Goal: Transaction & Acquisition: Purchase product/service

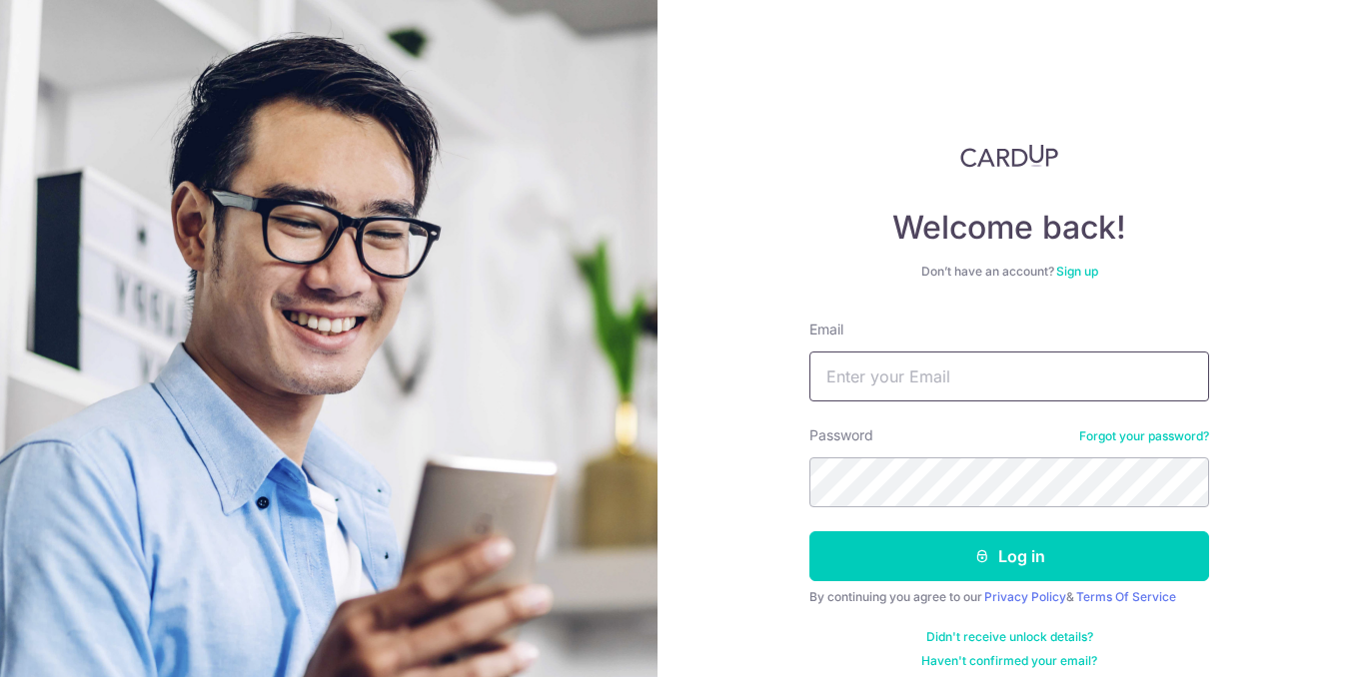
click at [858, 372] on input "Email" at bounding box center [1009, 377] width 400 height 50
type input "[EMAIL_ADDRESS][DOMAIN_NAME]"
click at [809, 531] on button "Log in" at bounding box center [1009, 556] width 400 height 50
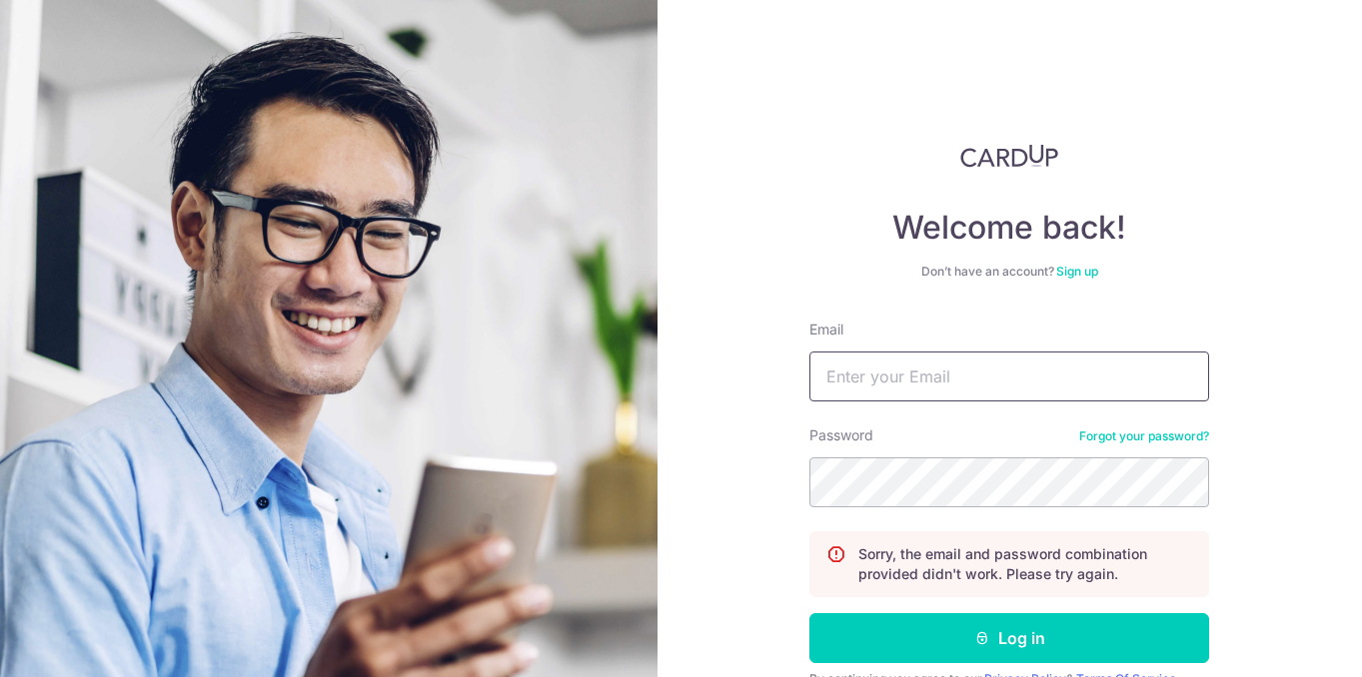
click at [905, 357] on input "Email" at bounding box center [1009, 377] width 400 height 50
type input "[EMAIL_ADDRESS][DOMAIN_NAME]"
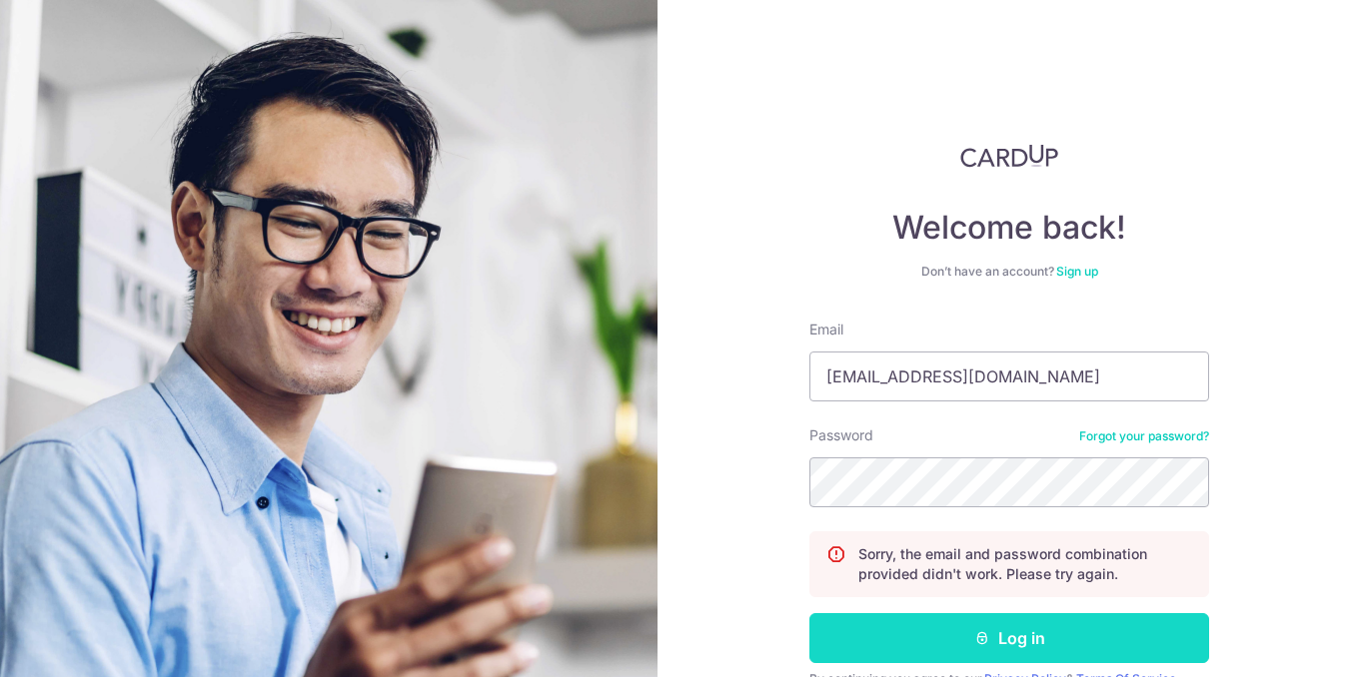
click at [1020, 633] on button "Log in" at bounding box center [1009, 638] width 400 height 50
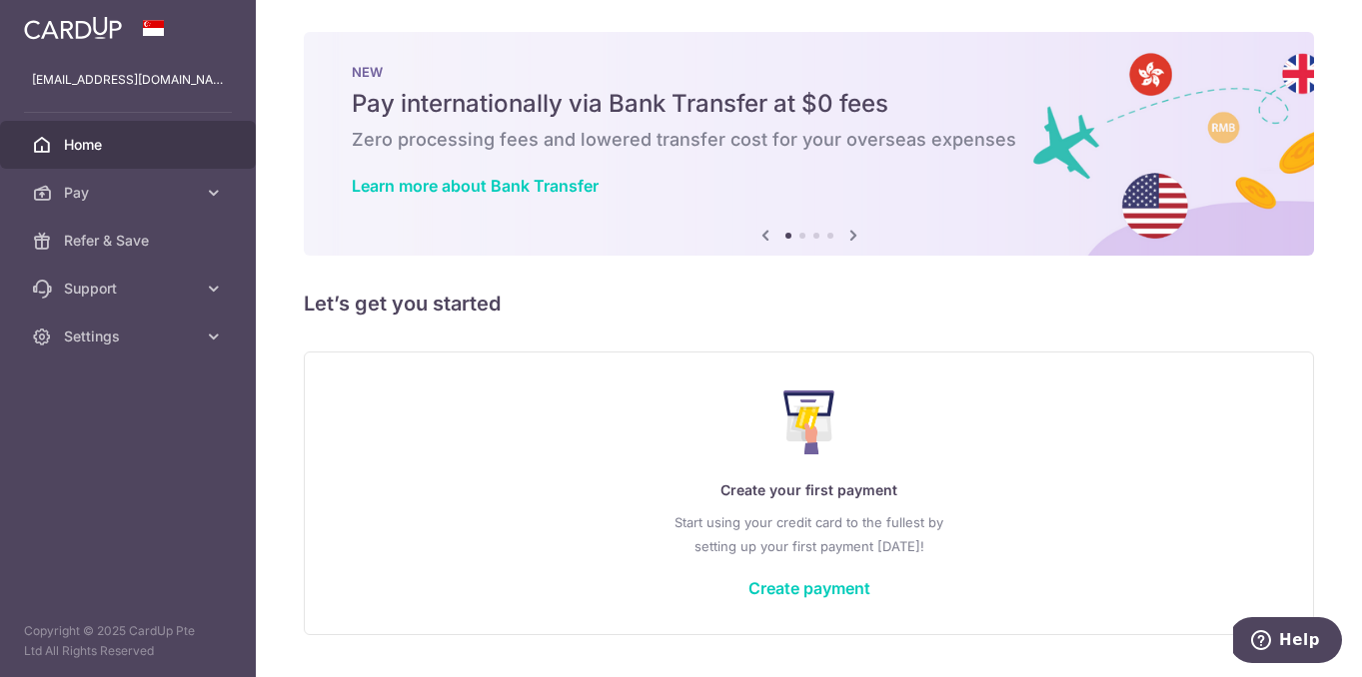
scroll to position [52, 0]
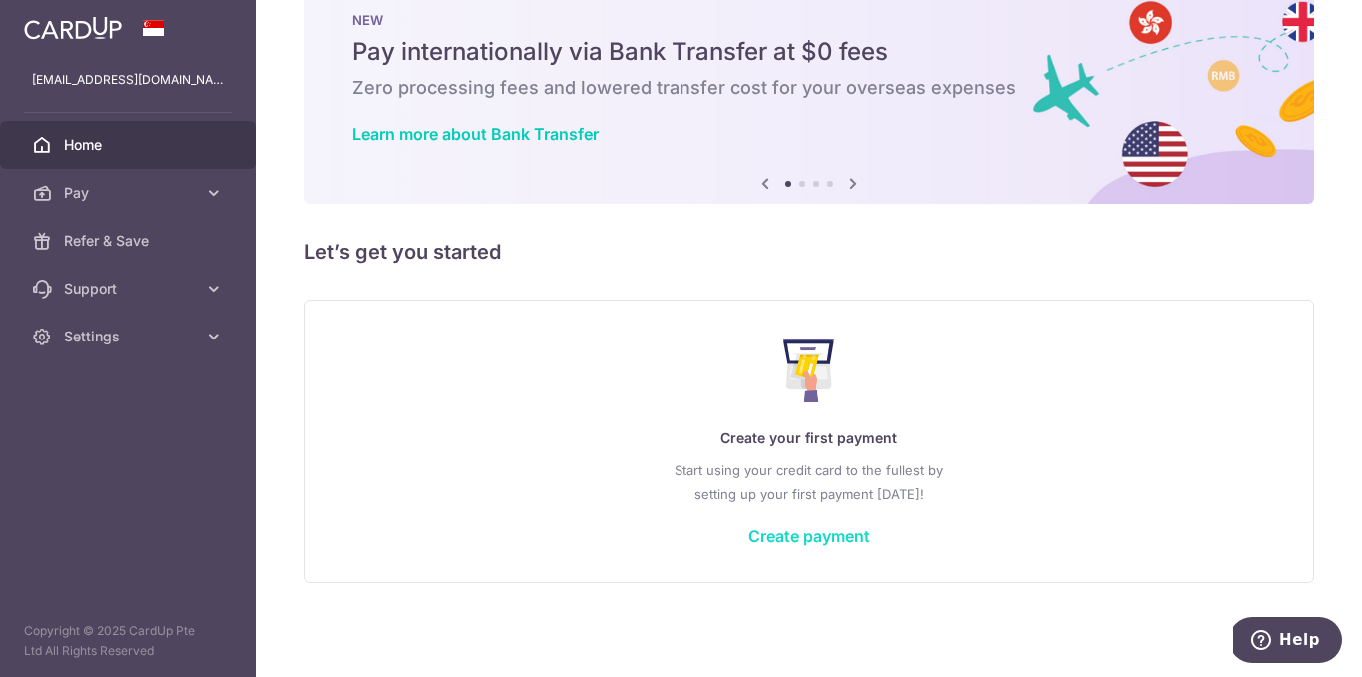
click at [814, 535] on link "Create payment" at bounding box center [809, 536] width 122 height 20
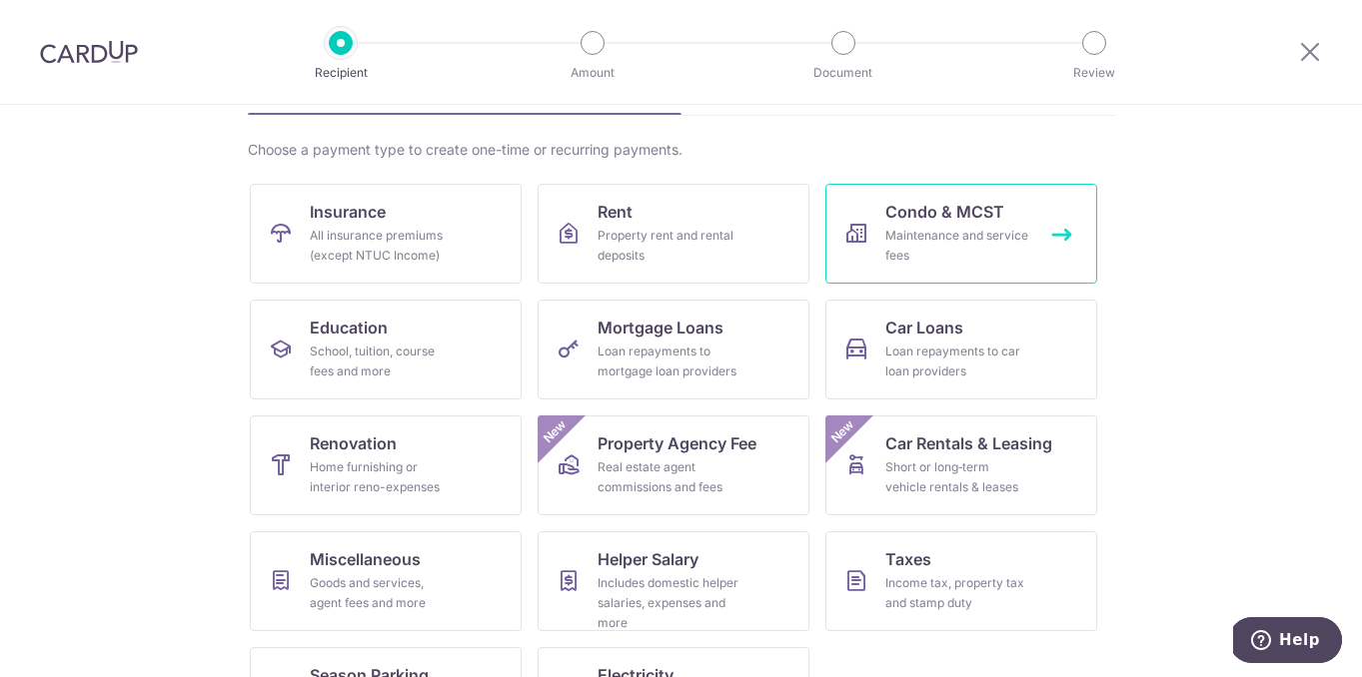
scroll to position [217, 0]
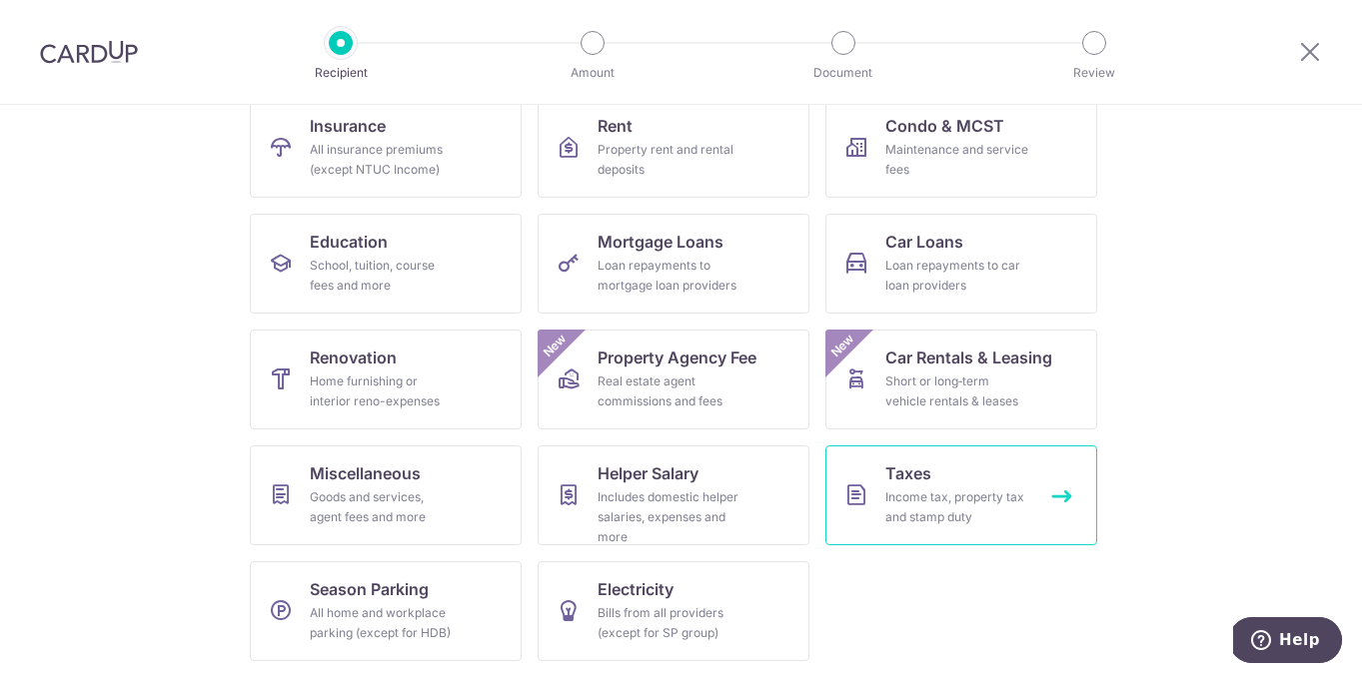
click at [885, 499] on div "Income tax, property tax and stamp duty" at bounding box center [957, 507] width 144 height 40
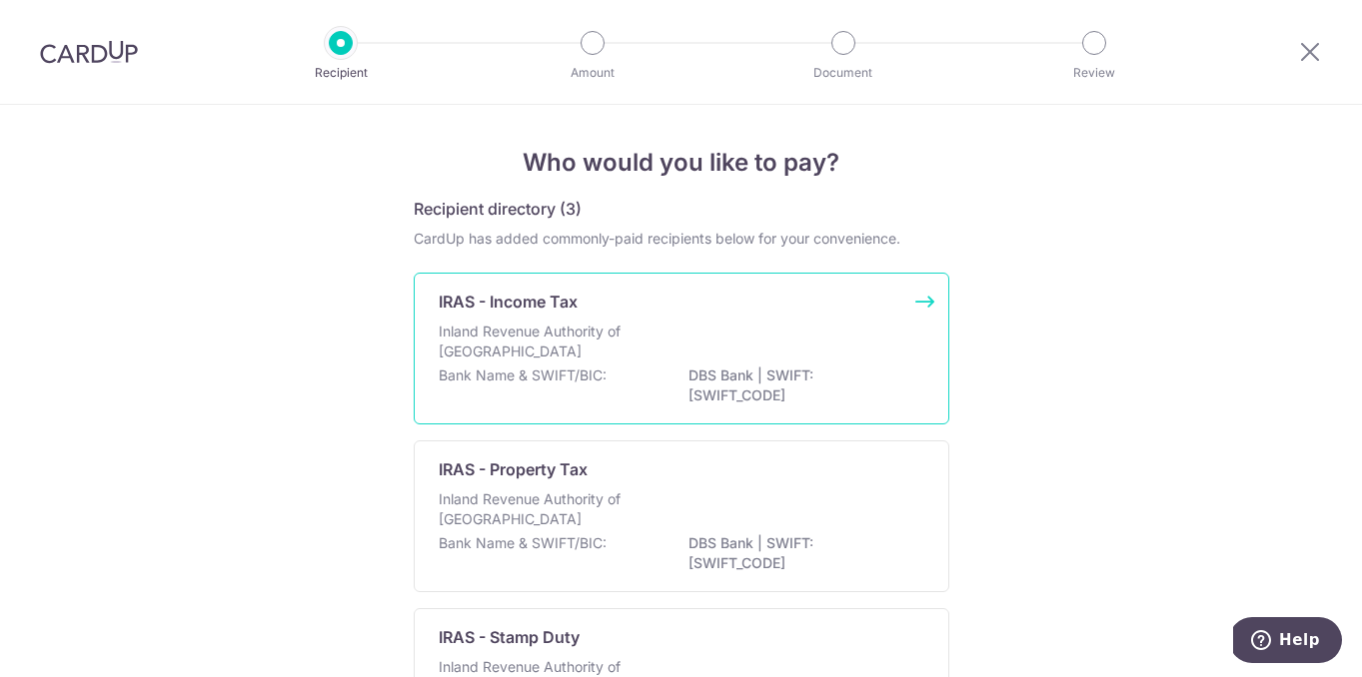
click at [810, 361] on div "Inland Revenue Authority of [GEOGRAPHIC_DATA]" at bounding box center [681, 344] width 485 height 44
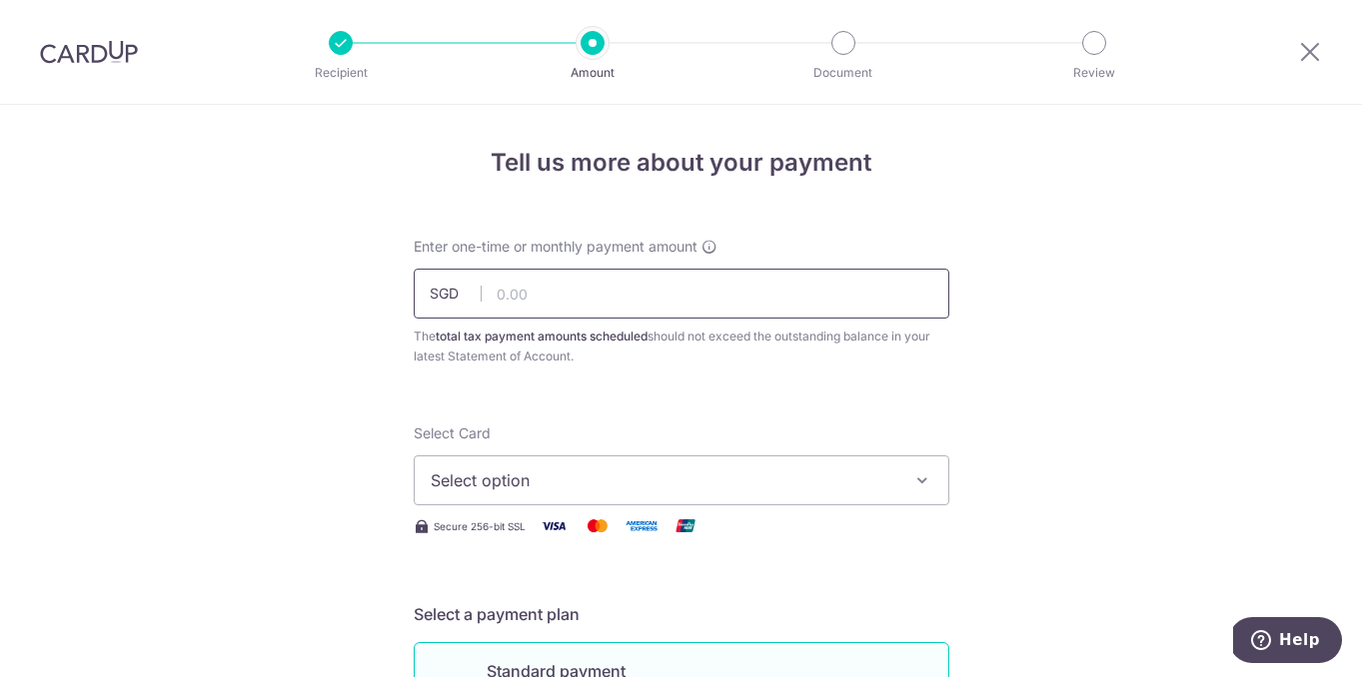
click at [663, 307] on input "text" at bounding box center [681, 294] width 535 height 50
click at [583, 289] on input "text" at bounding box center [681, 294] width 535 height 50
type input "1,832.70"
click at [508, 466] on button "Select option" at bounding box center [681, 481] width 535 height 50
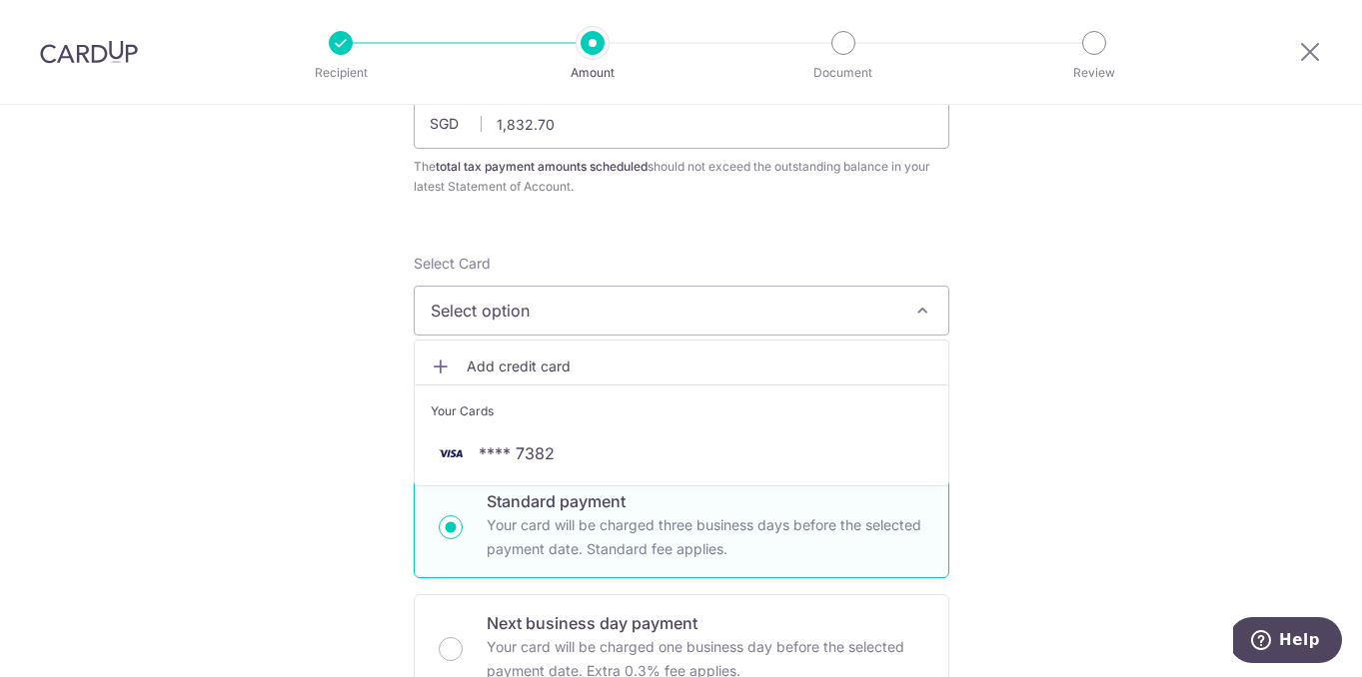
scroll to position [188, 0]
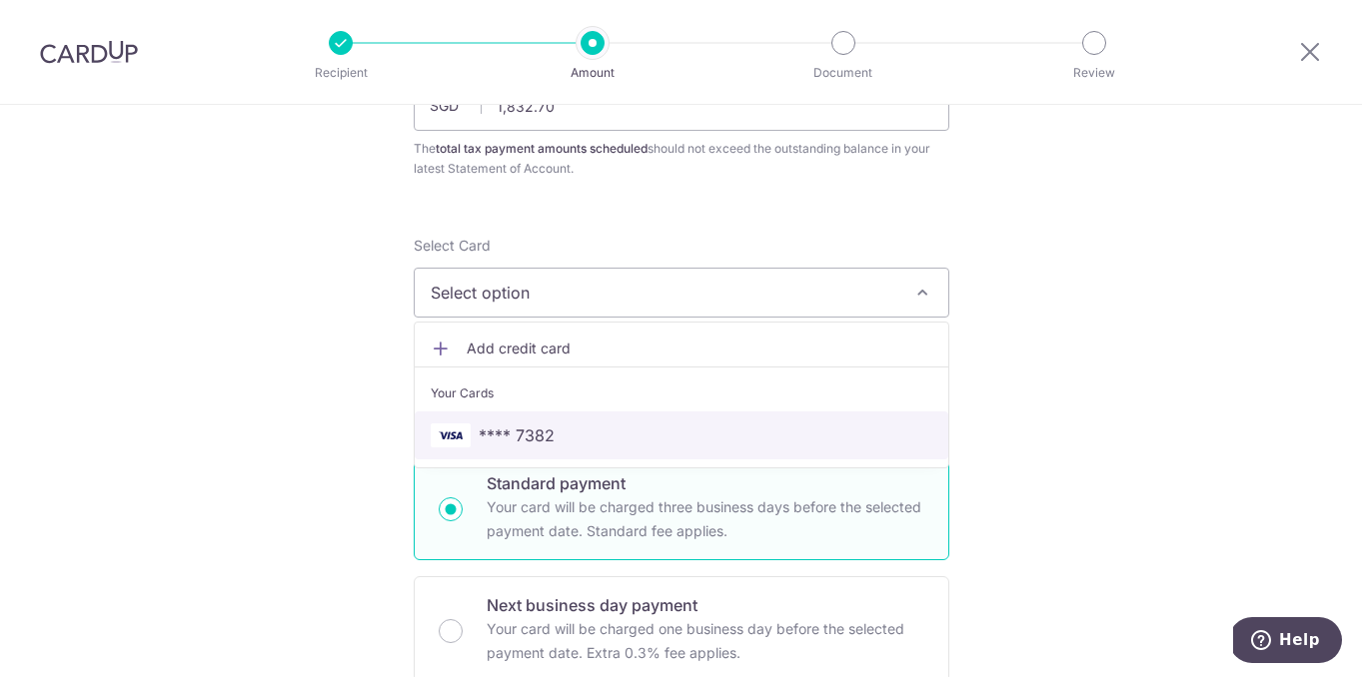
click at [533, 446] on span "**** 7382" at bounding box center [516, 436] width 76 height 24
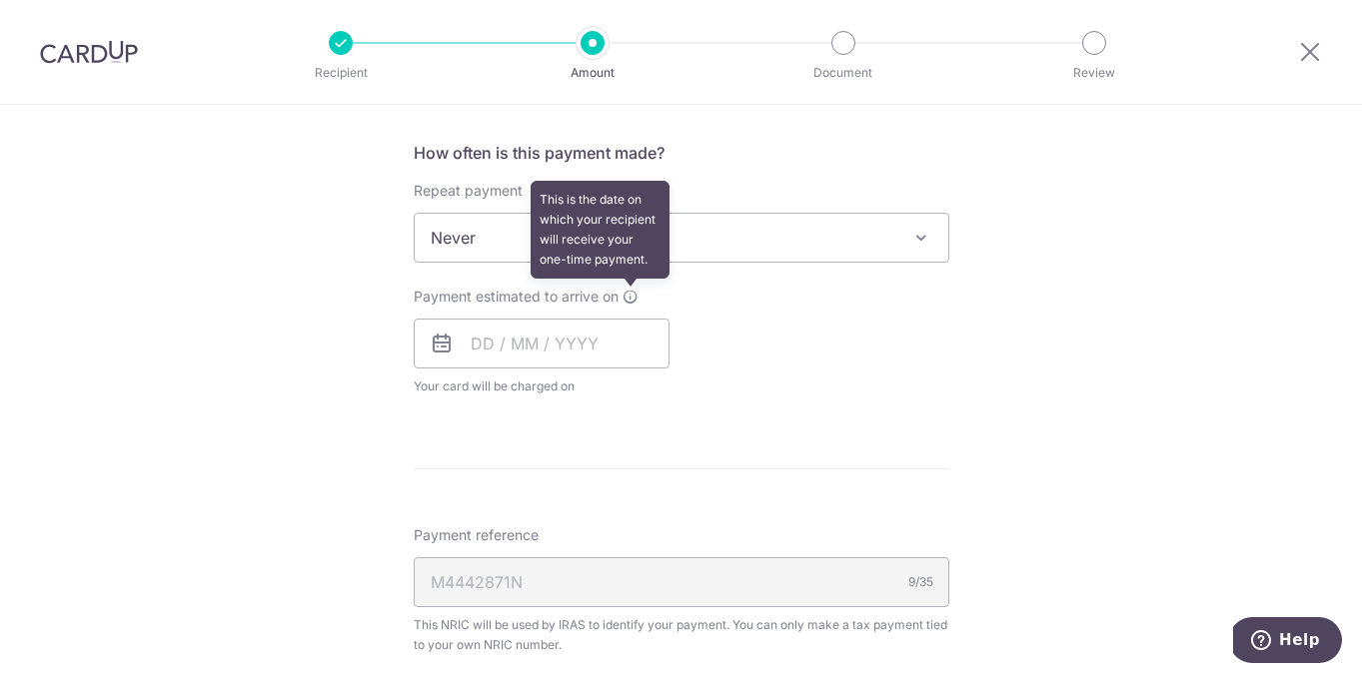
scroll to position [790, 0]
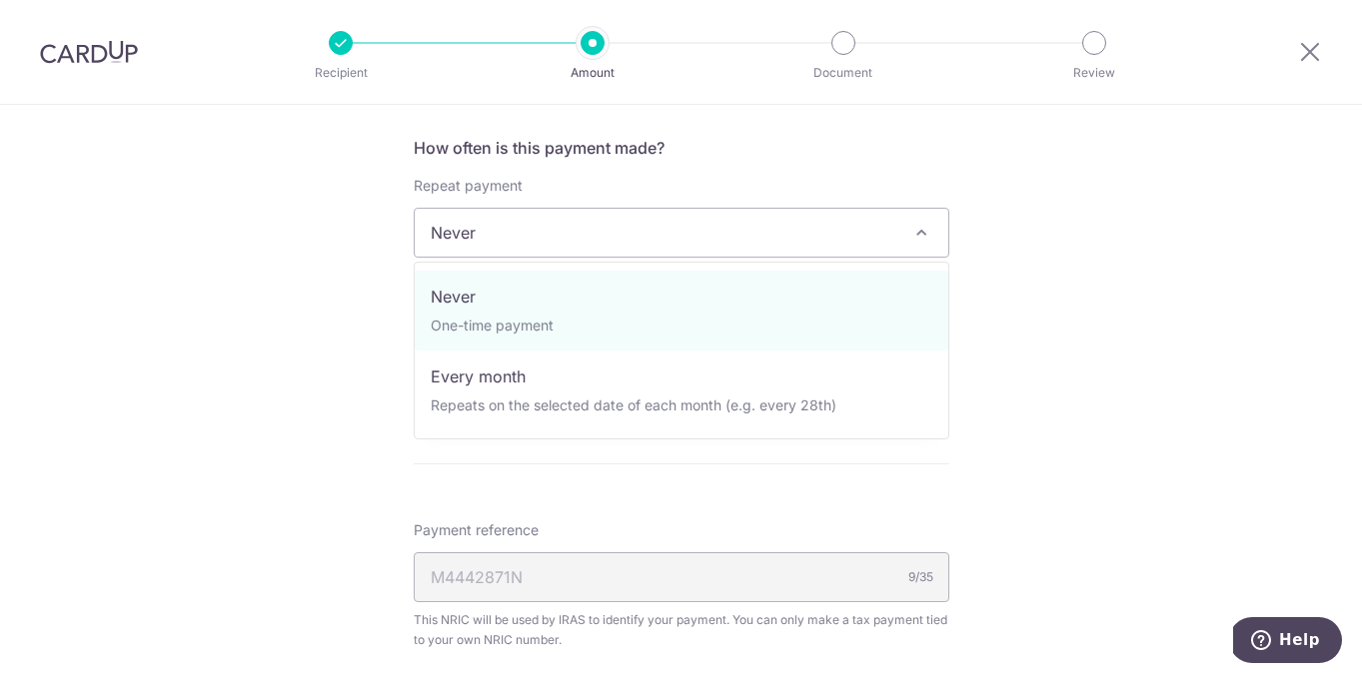
click at [634, 231] on span "Never" at bounding box center [681, 233] width 533 height 48
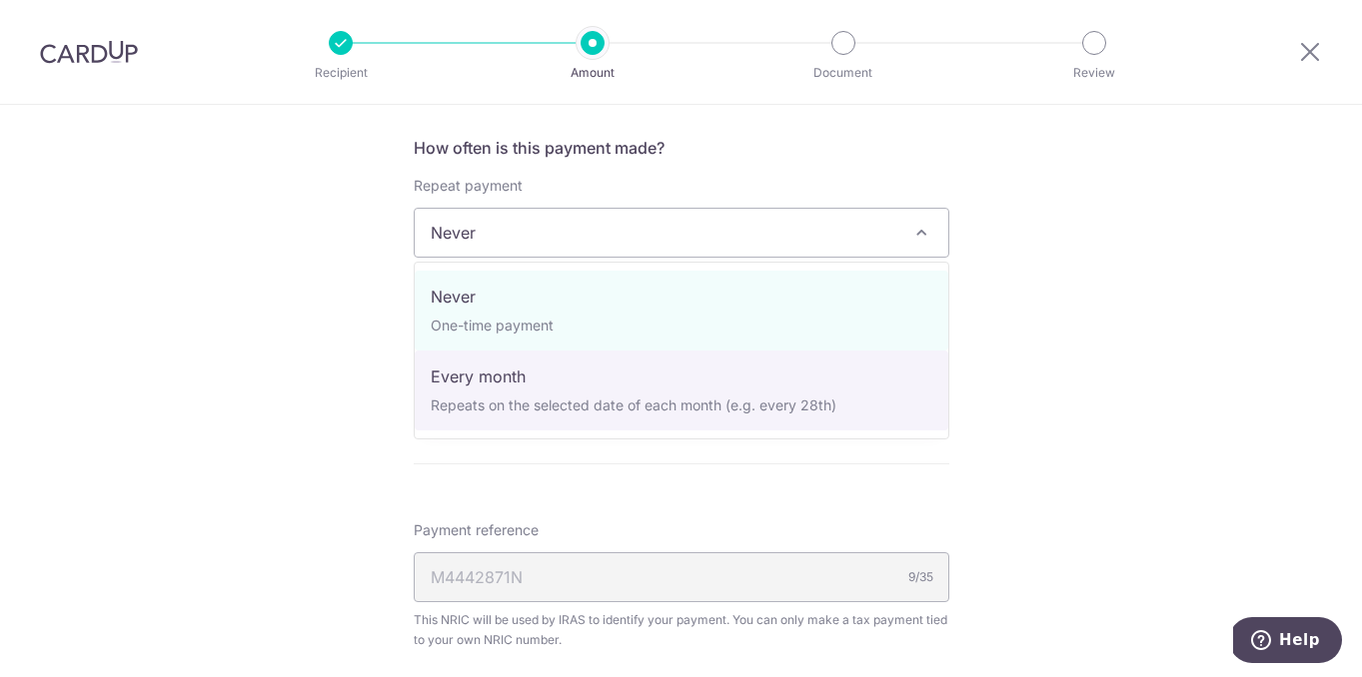
select select "3"
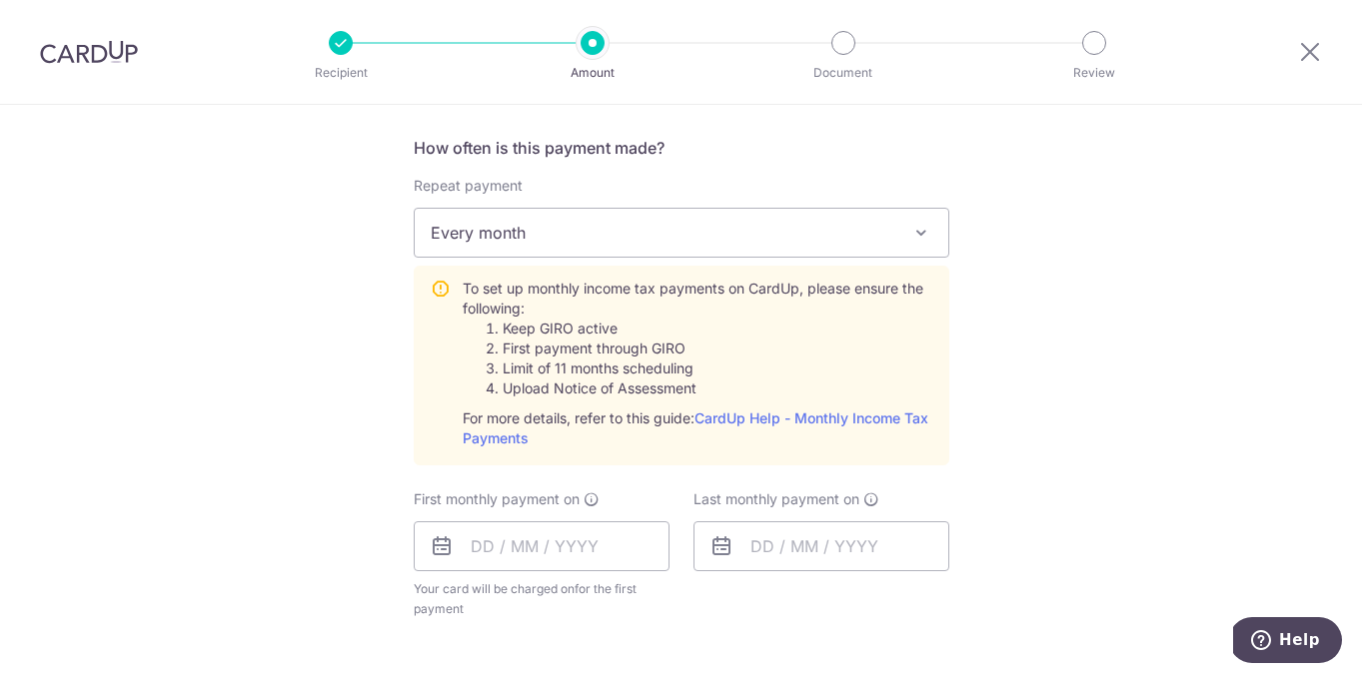
click at [328, 458] on div "Tell us more about your payment Enter one-time or monthly payment amount SGD 1,…" at bounding box center [681, 356] width 1362 height 2083
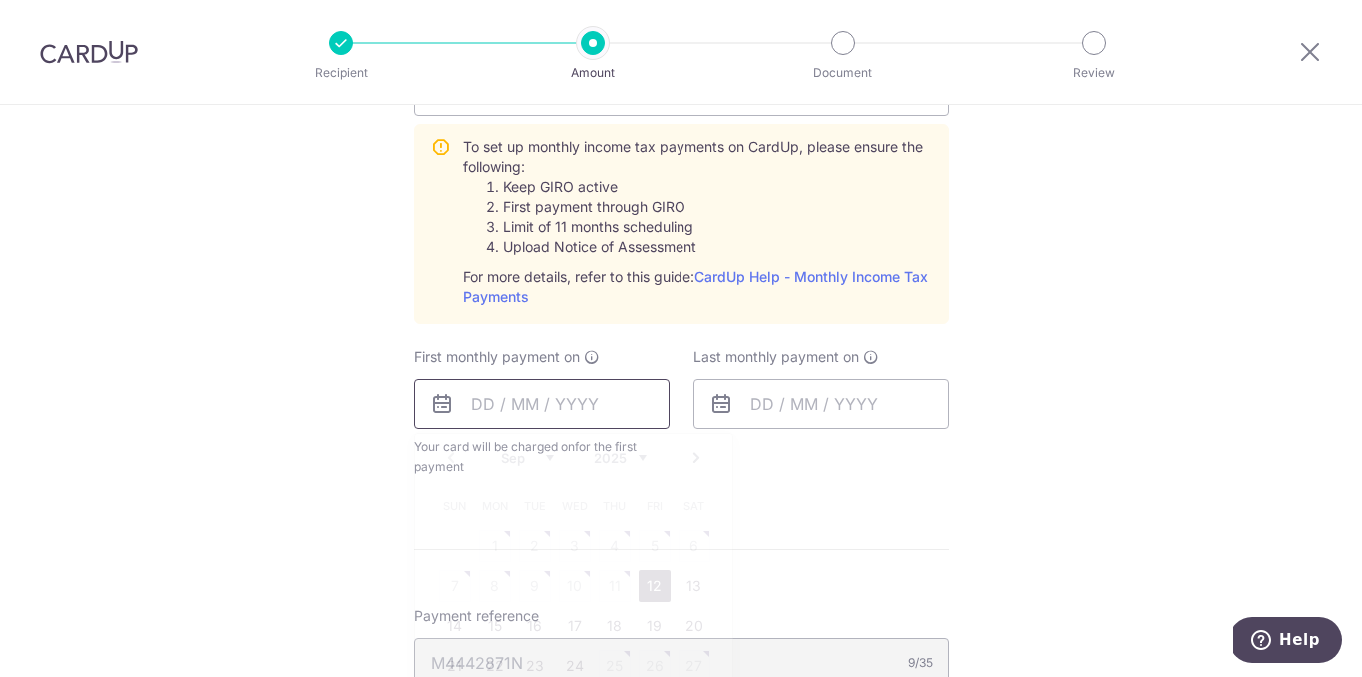
click at [484, 394] on input "text" at bounding box center [542, 405] width 256 height 50
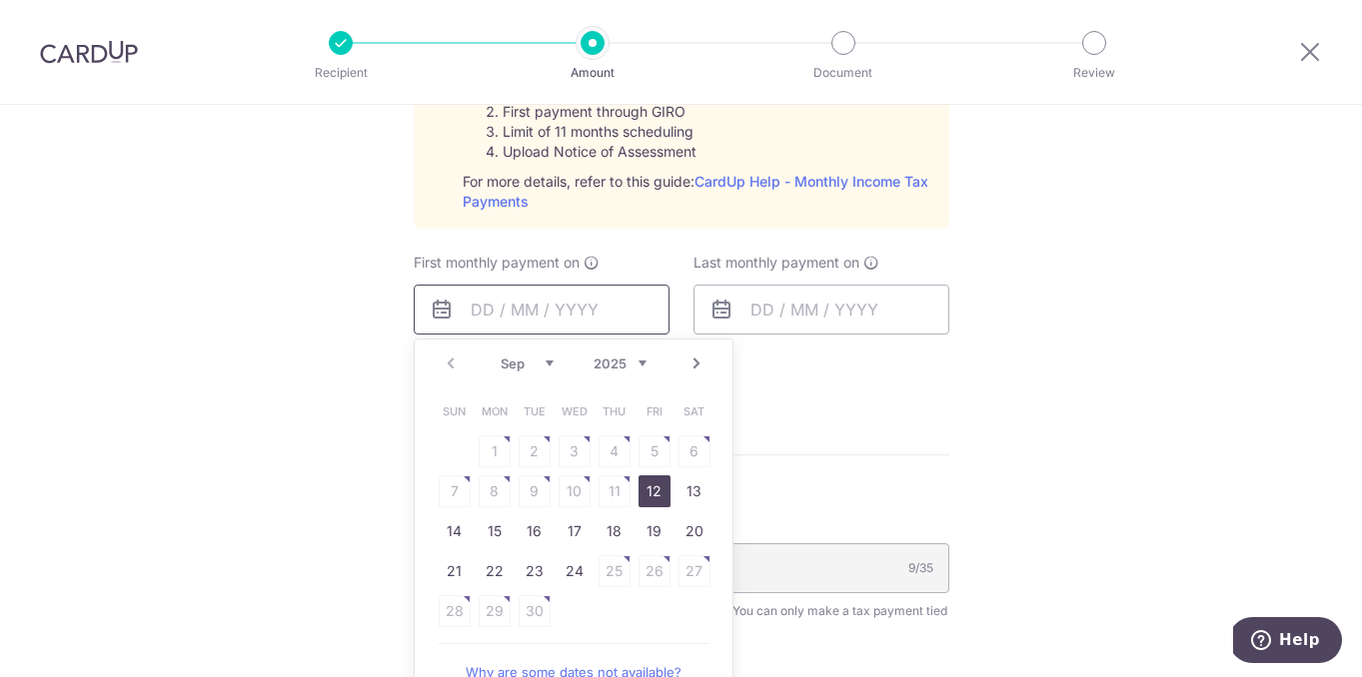
scroll to position [1053, 0]
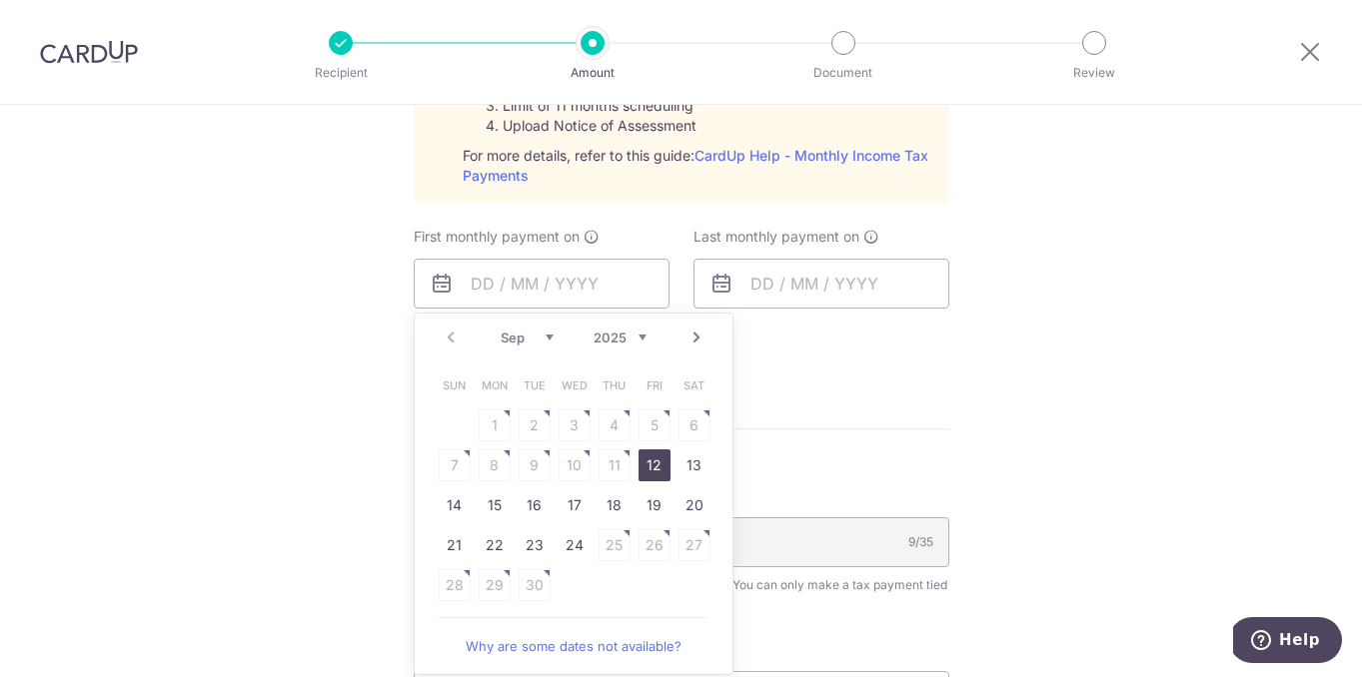
click at [702, 335] on link "Next" at bounding box center [696, 338] width 24 height 24
click at [586, 470] on link "8" at bounding box center [574, 466] width 32 height 32
type input "08/10/2025"
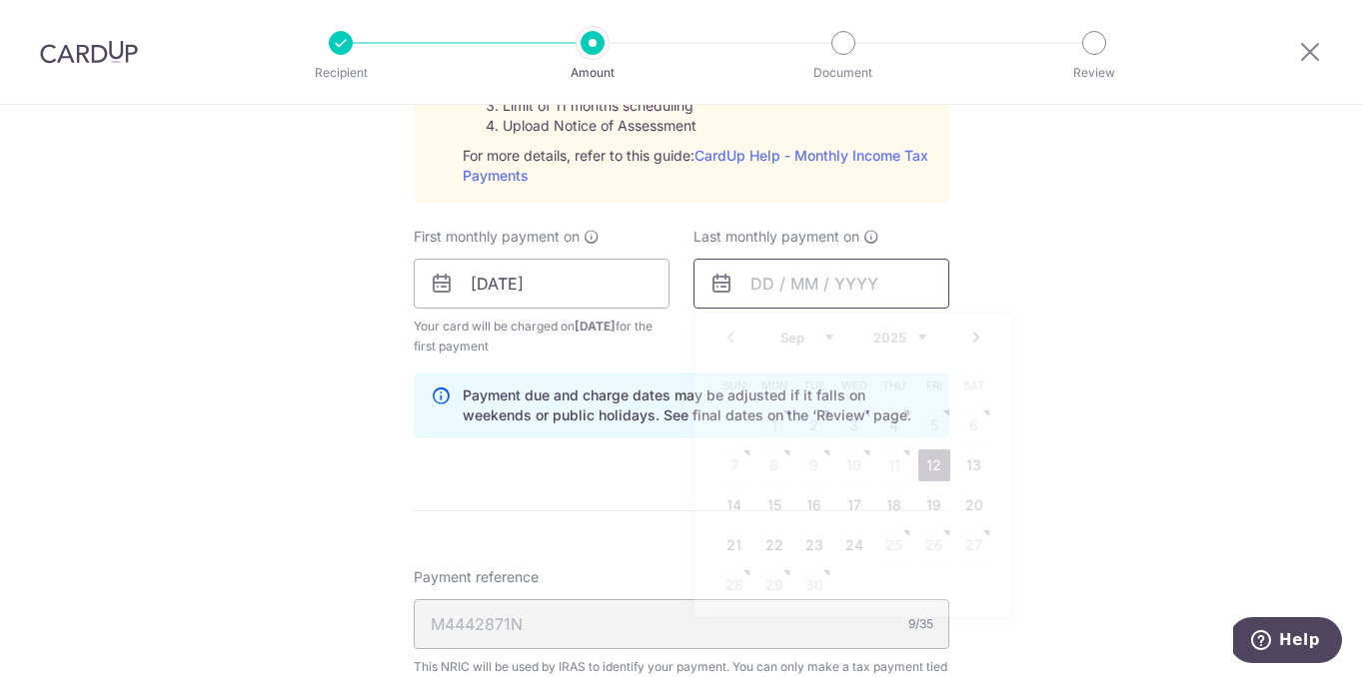
click at [792, 290] on input "text" at bounding box center [821, 284] width 256 height 50
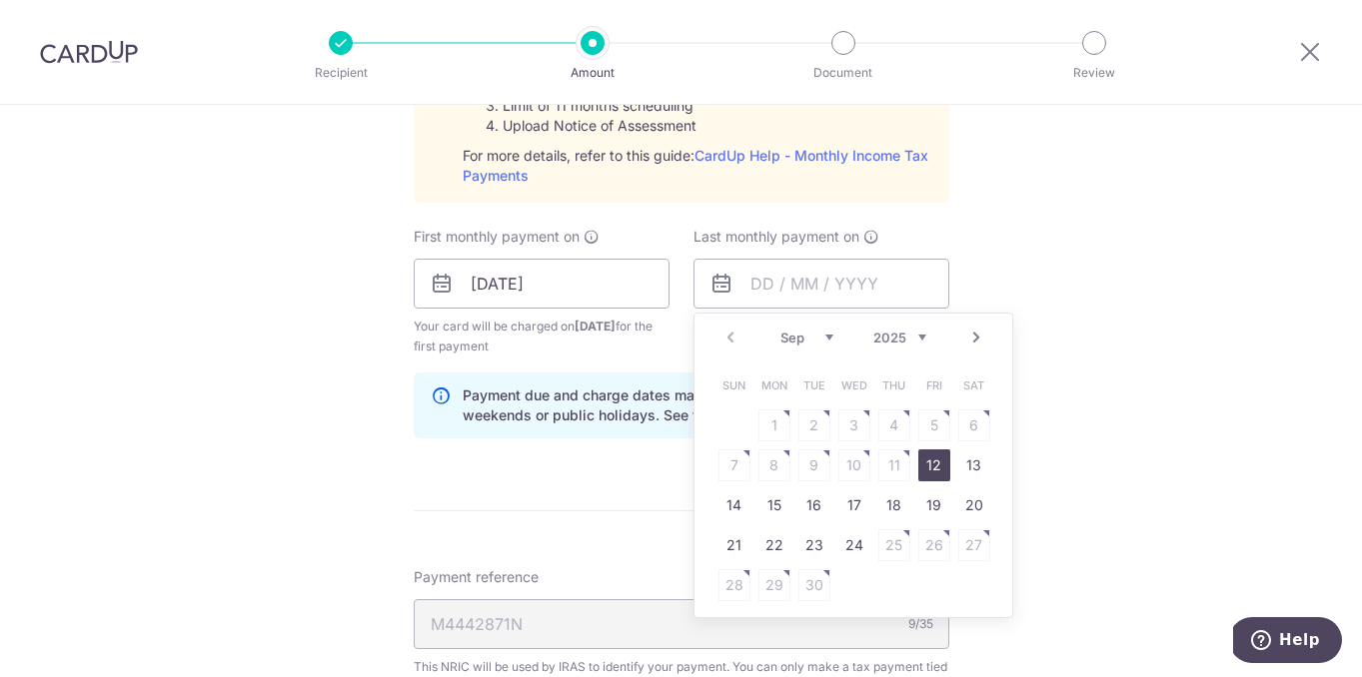
click at [976, 335] on link "Next" at bounding box center [976, 338] width 24 height 24
click at [975, 338] on link "Next" at bounding box center [976, 338] width 24 height 24
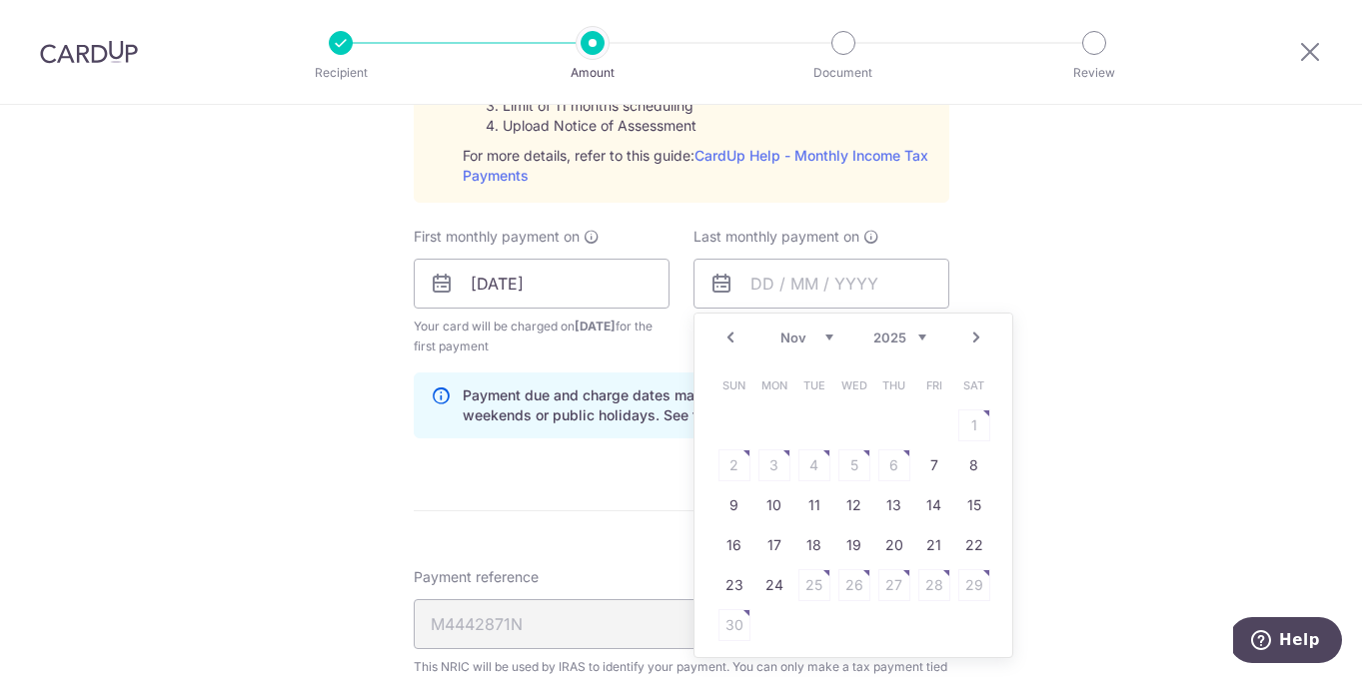
click at [975, 338] on link "Next" at bounding box center [976, 338] width 24 height 24
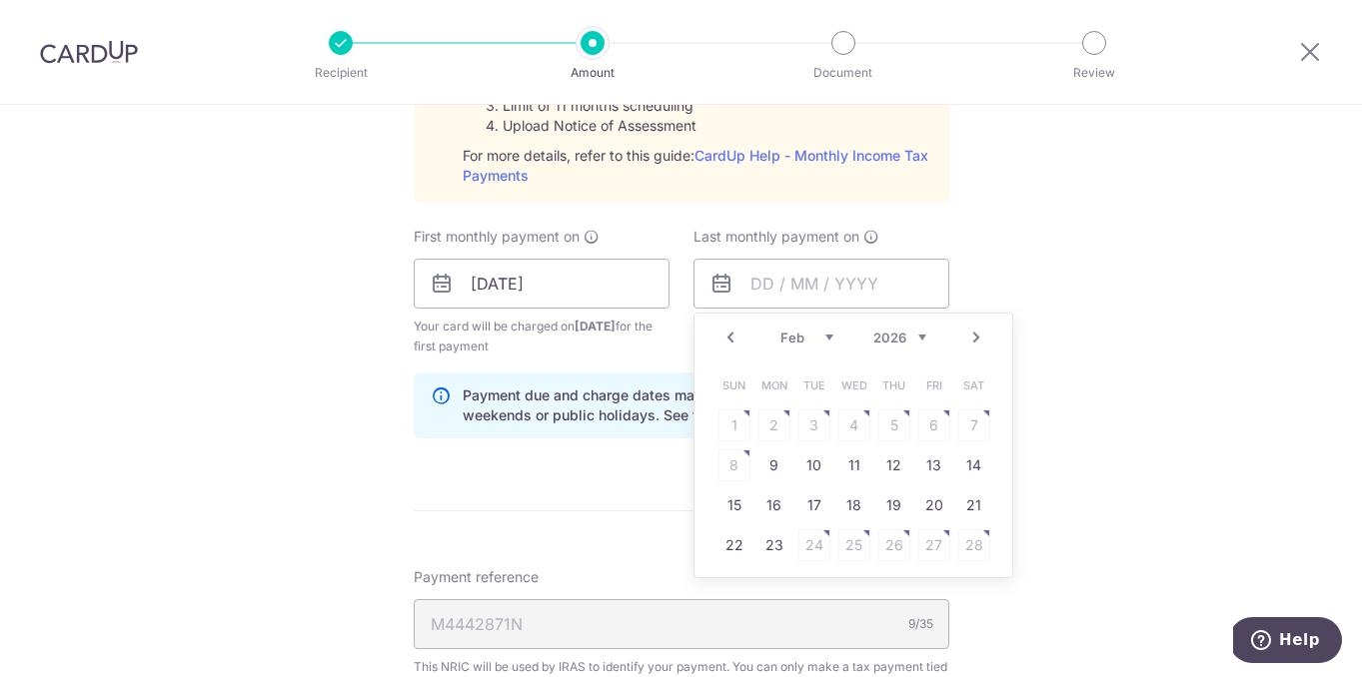
click at [975, 338] on link "Next" at bounding box center [976, 338] width 24 height 24
click at [719, 343] on link "Prev" at bounding box center [730, 338] width 24 height 24
click at [772, 464] on link "9" at bounding box center [774, 466] width 32 height 32
type input "[DATE]"
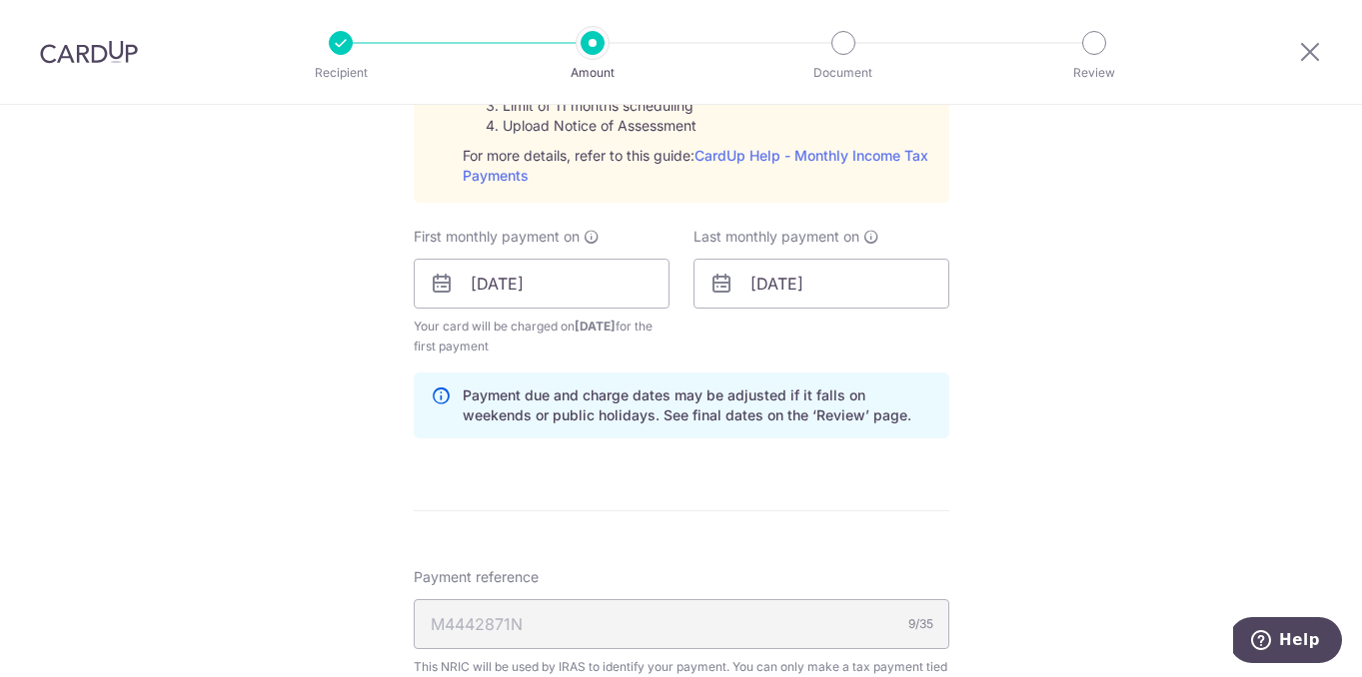
click at [725, 474] on form "Enter one-time or monthly payment amount SGD 1,832.70 1832.70 The total tax pay…" at bounding box center [681, 153] width 535 height 1939
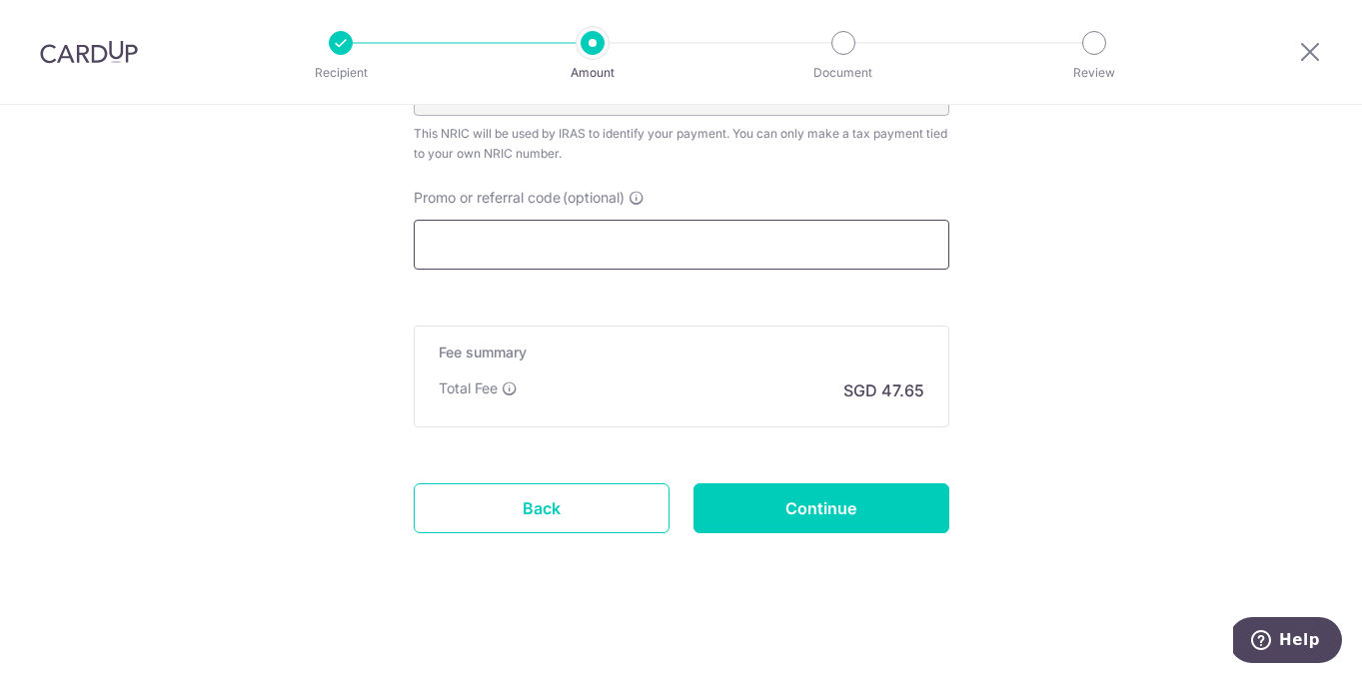
scroll to position [1590, 0]
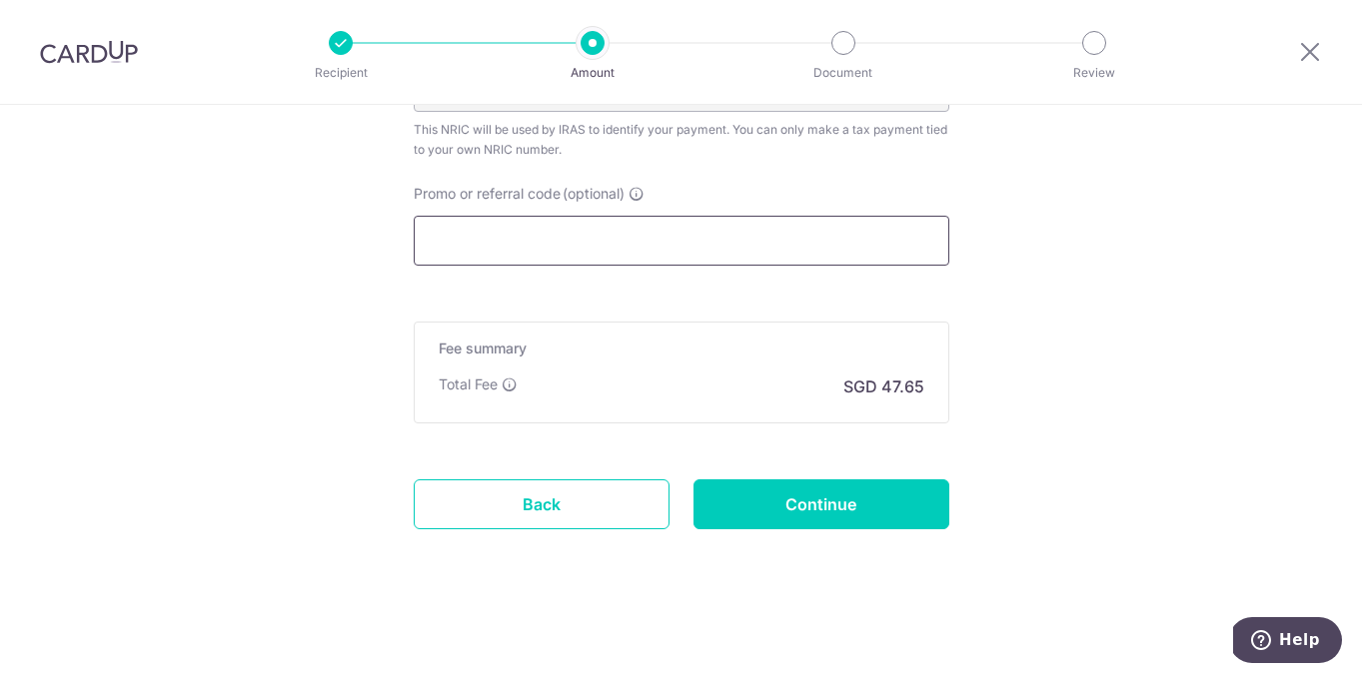
click at [733, 236] on input "Promo or referral code (optional)" at bounding box center [681, 241] width 535 height 50
click at [611, 256] on input "Promo or referral code (optional)" at bounding box center [681, 241] width 535 height 50
type input "VTAX25R"
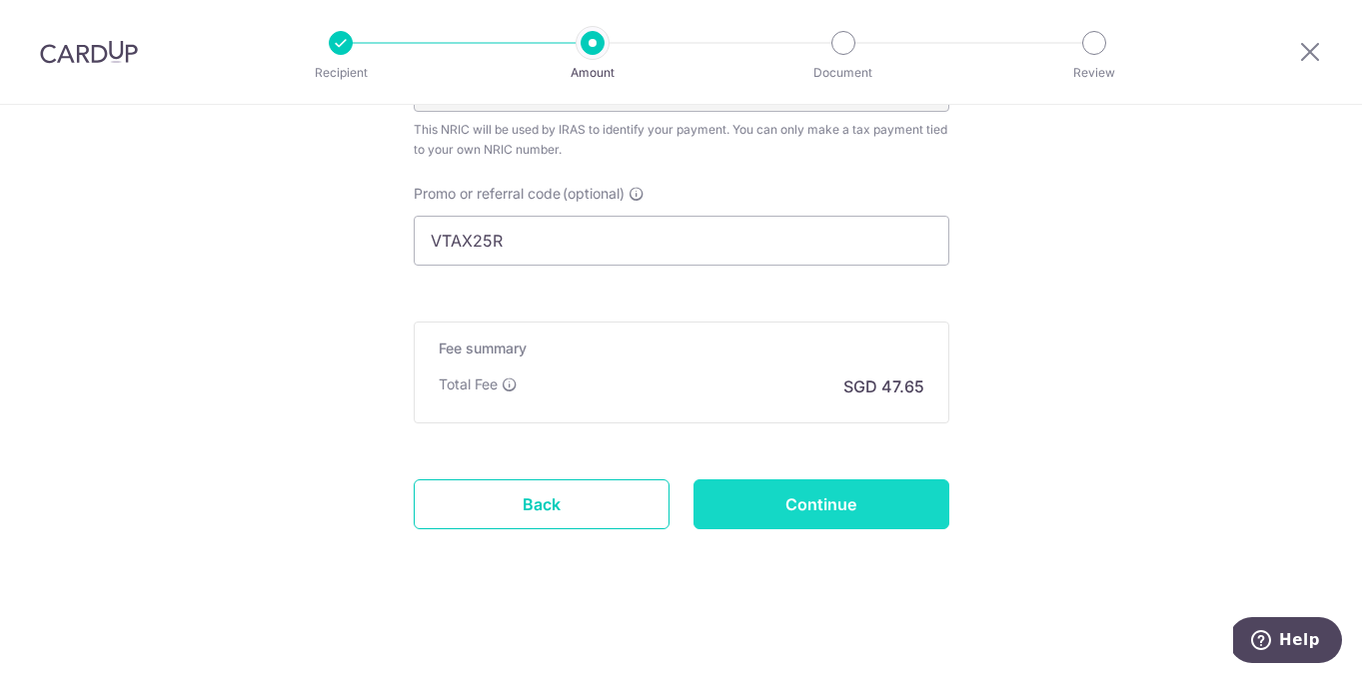
click at [811, 515] on input "Continue" at bounding box center [821, 504] width 256 height 50
type input "Create Schedule"
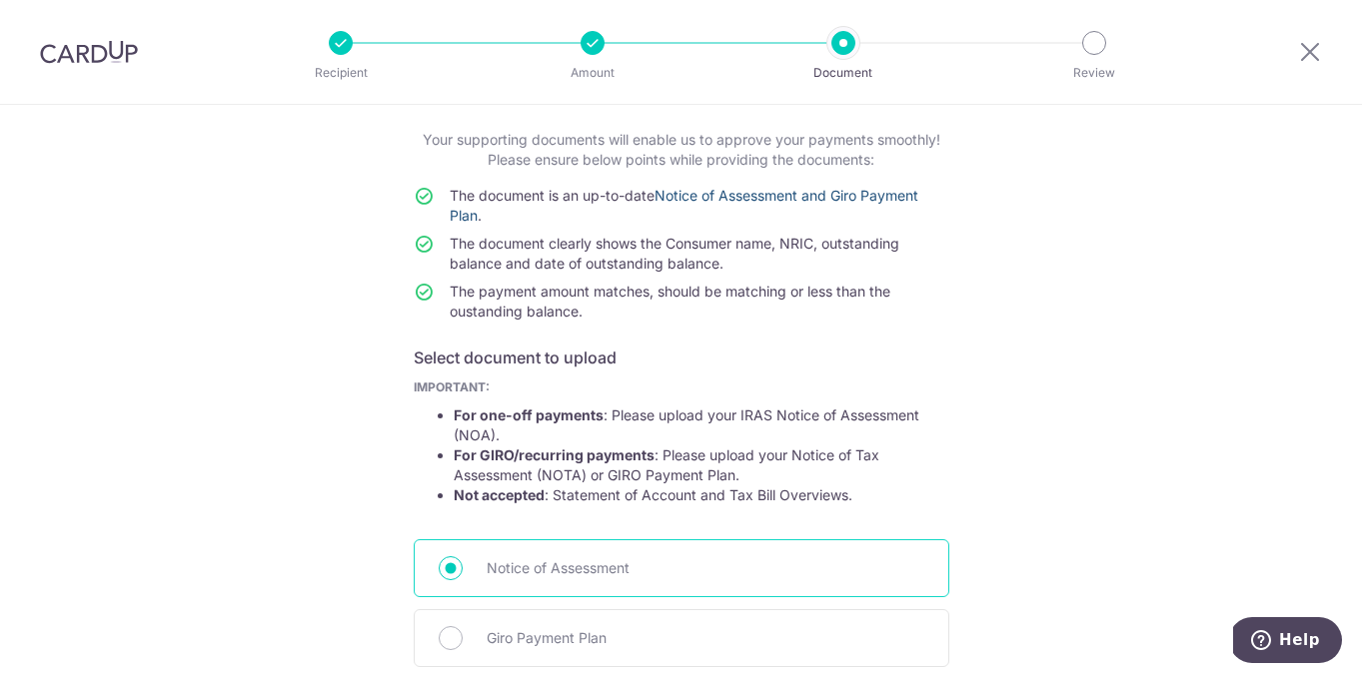
scroll to position [199, 0]
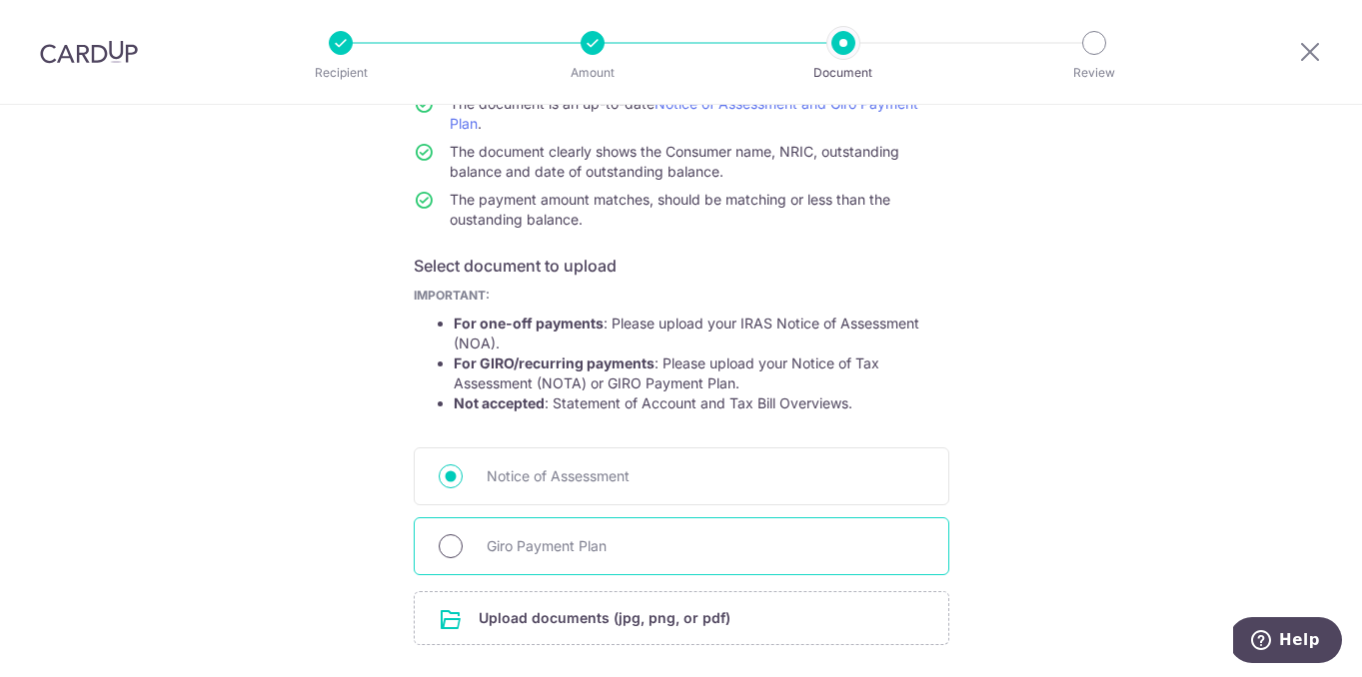
click at [452, 557] on input "Giro Payment Plan" at bounding box center [451, 546] width 24 height 24
radio input "true"
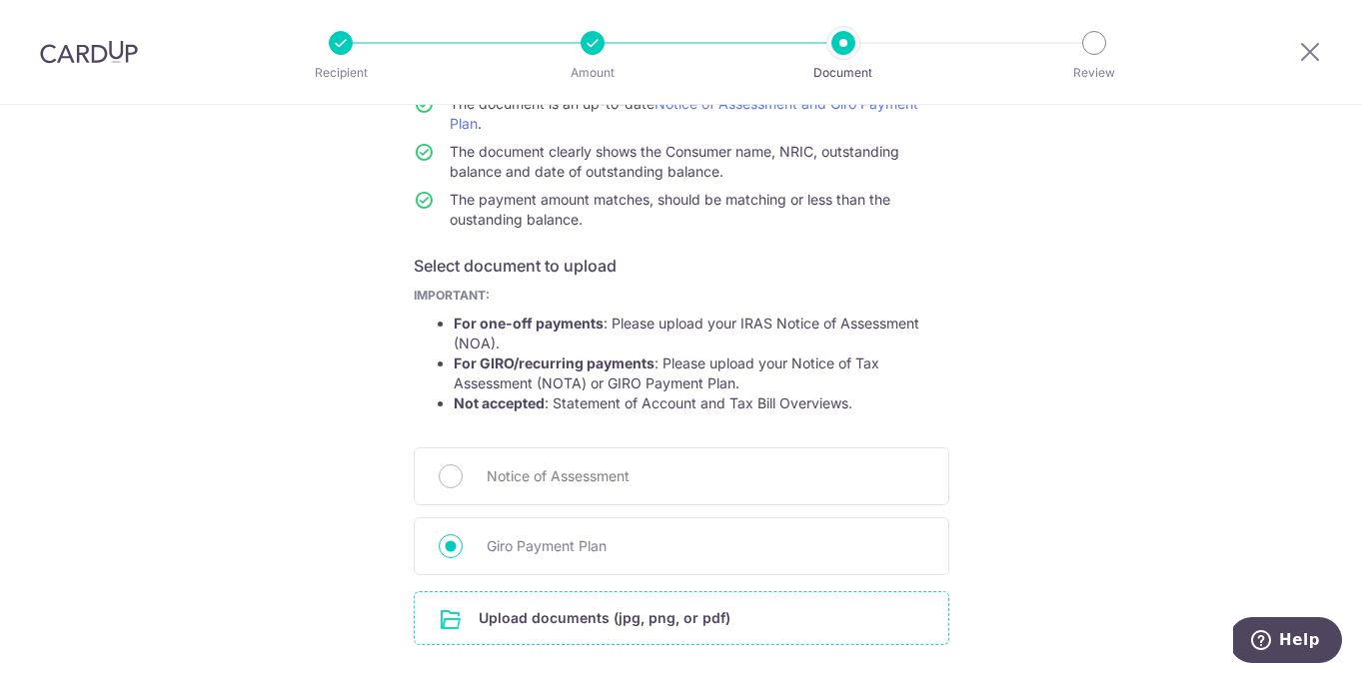
click at [522, 623] on input "file" at bounding box center [681, 618] width 533 height 52
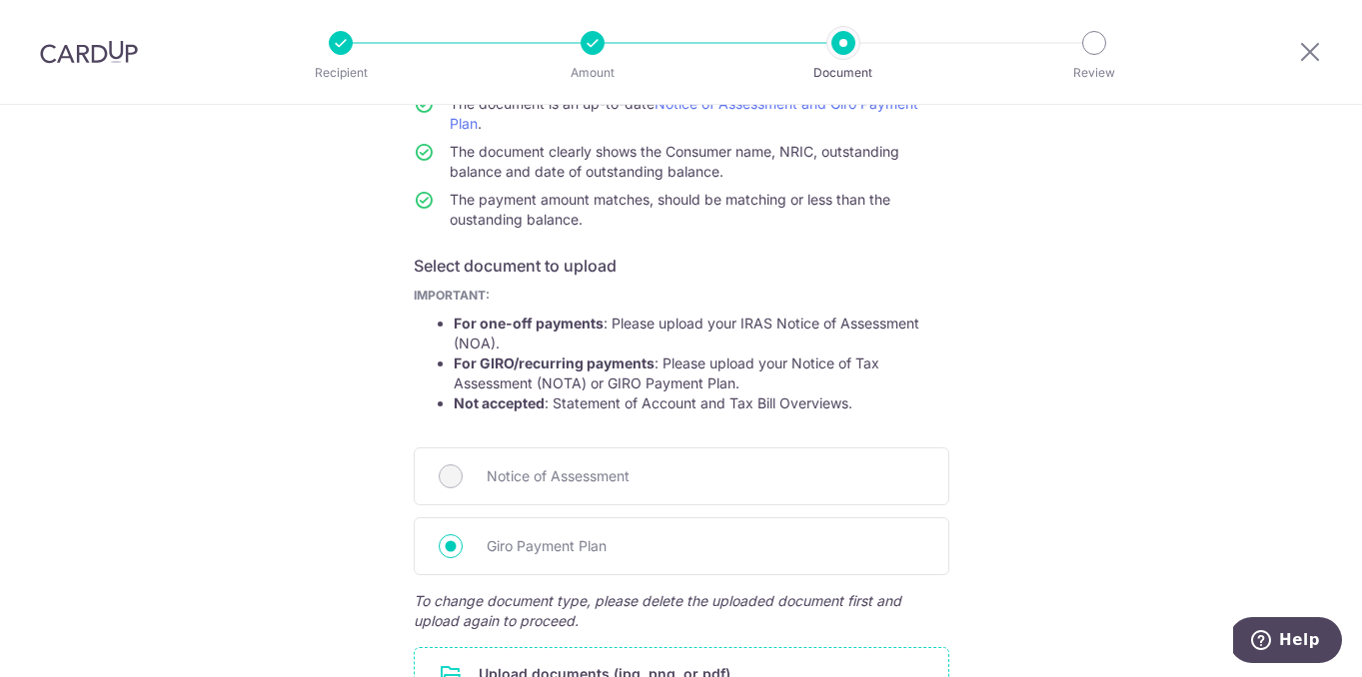
scroll to position [480, 0]
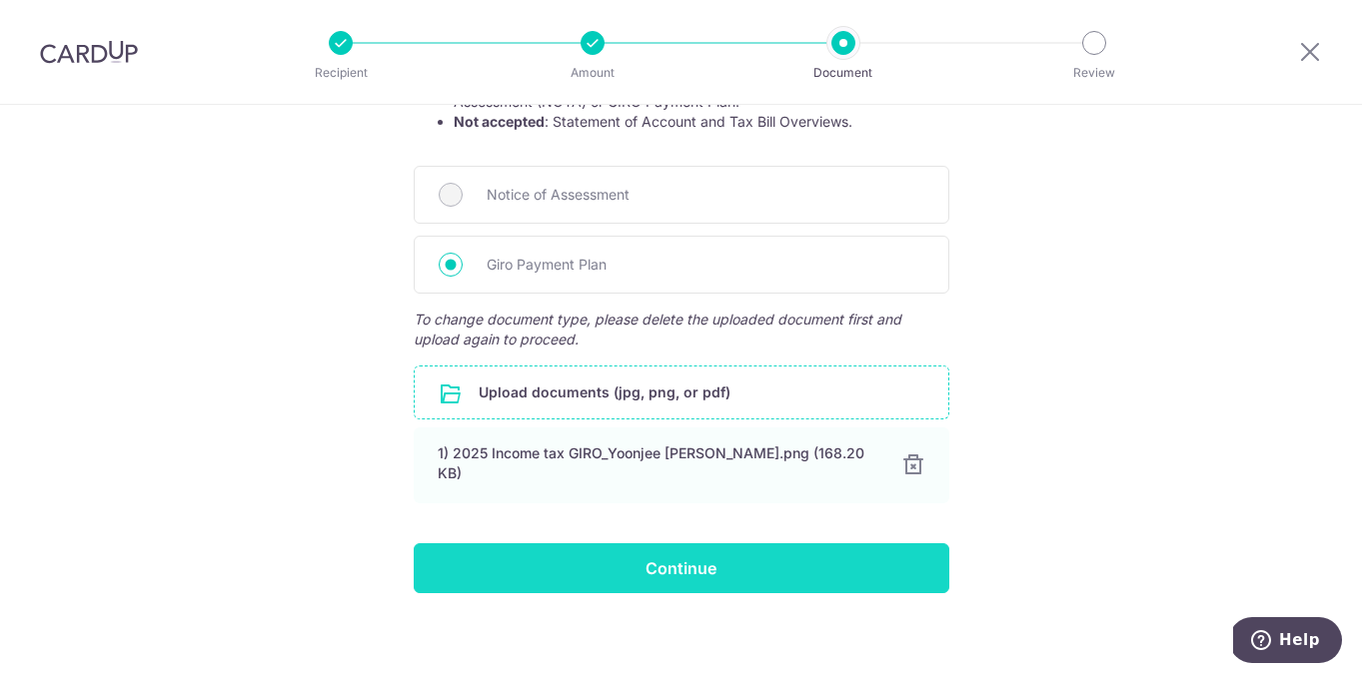
click at [745, 556] on input "Continue" at bounding box center [681, 568] width 535 height 50
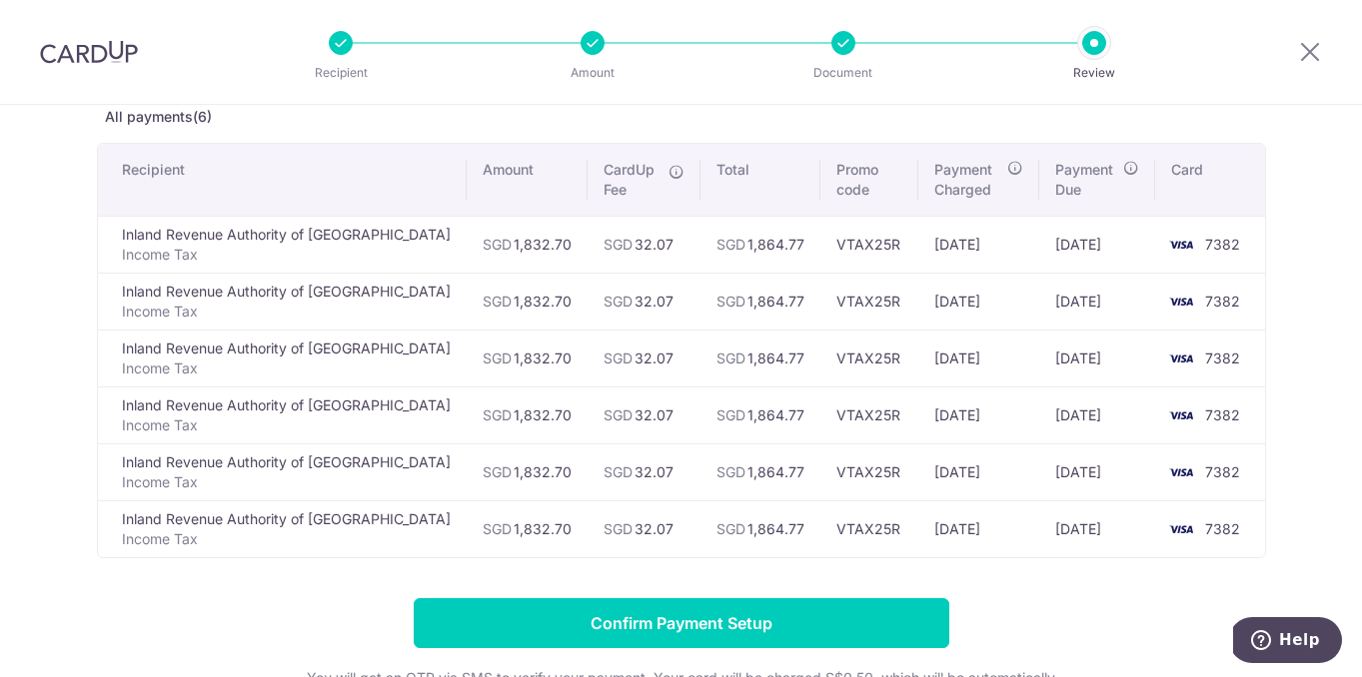
scroll to position [115, 0]
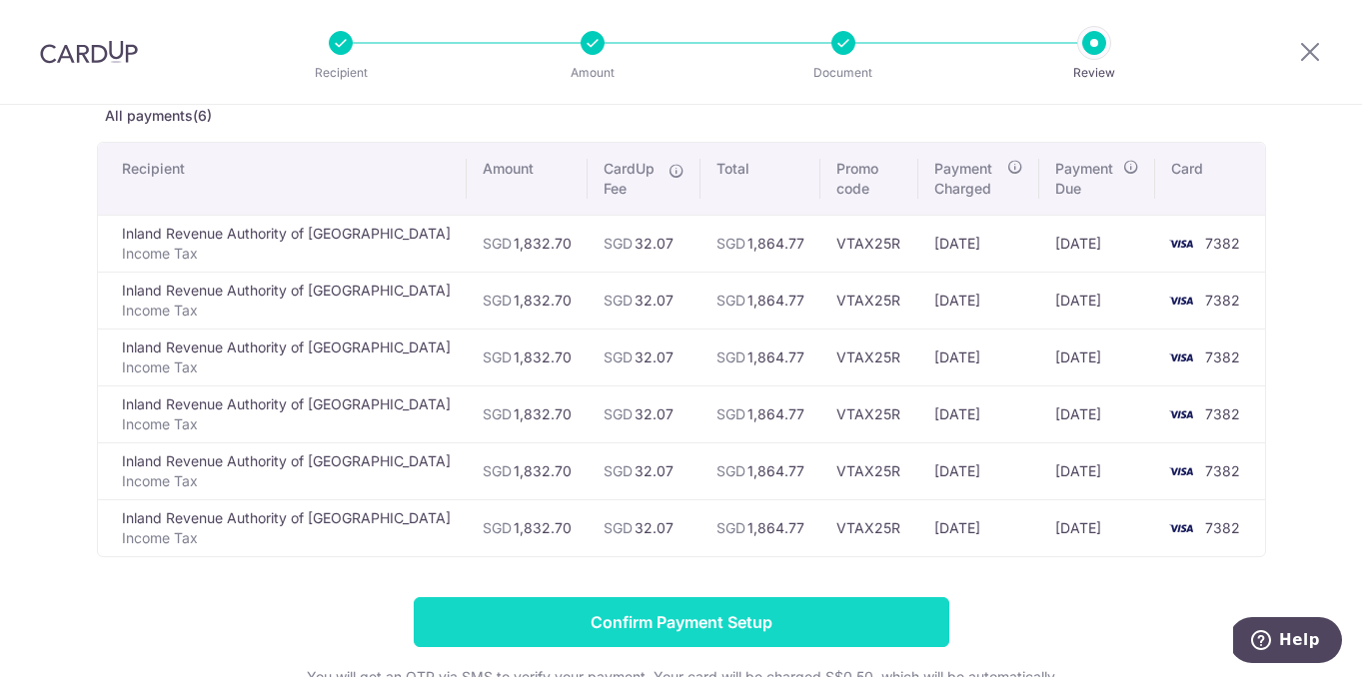
click at [817, 625] on input "Confirm Payment Setup" at bounding box center [681, 622] width 535 height 50
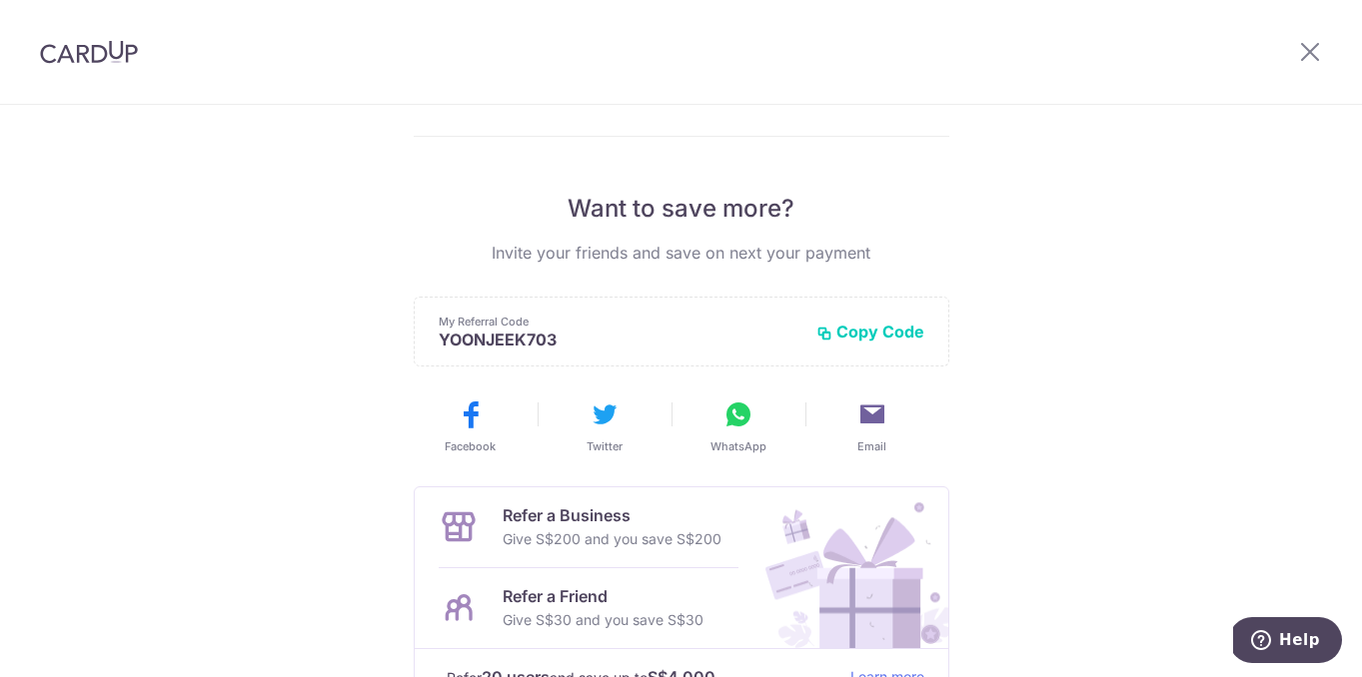
scroll to position [495, 0]
